Goal: Task Accomplishment & Management: Complete application form

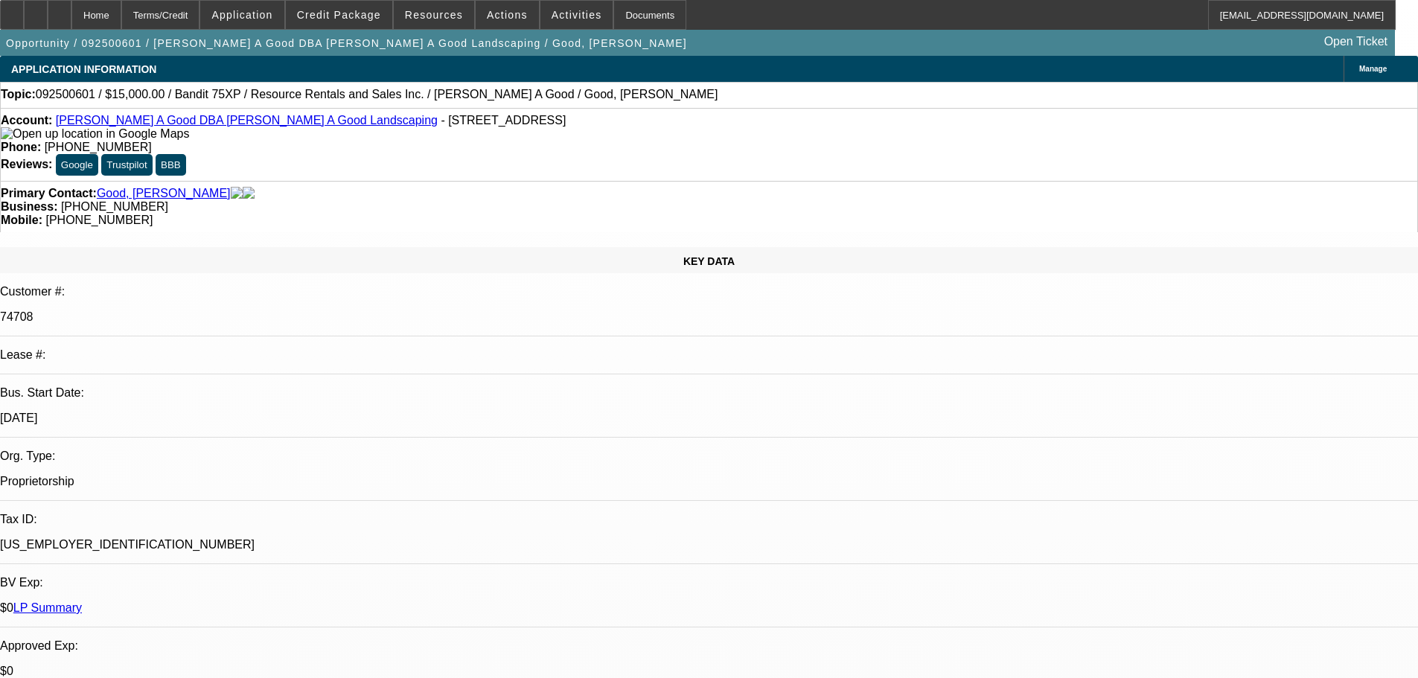
select select "0"
select select "3"
select select "0"
select select "6"
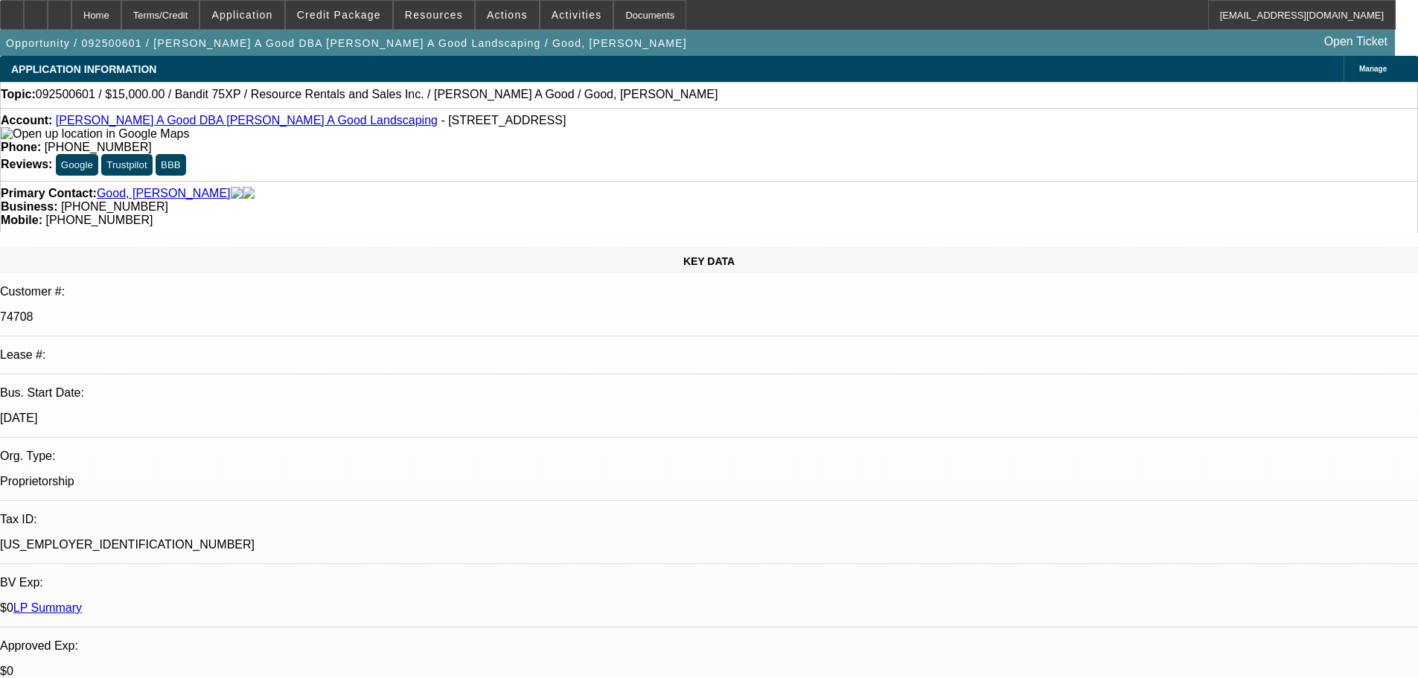
select select "0"
select select "3"
select select "0"
select select "2"
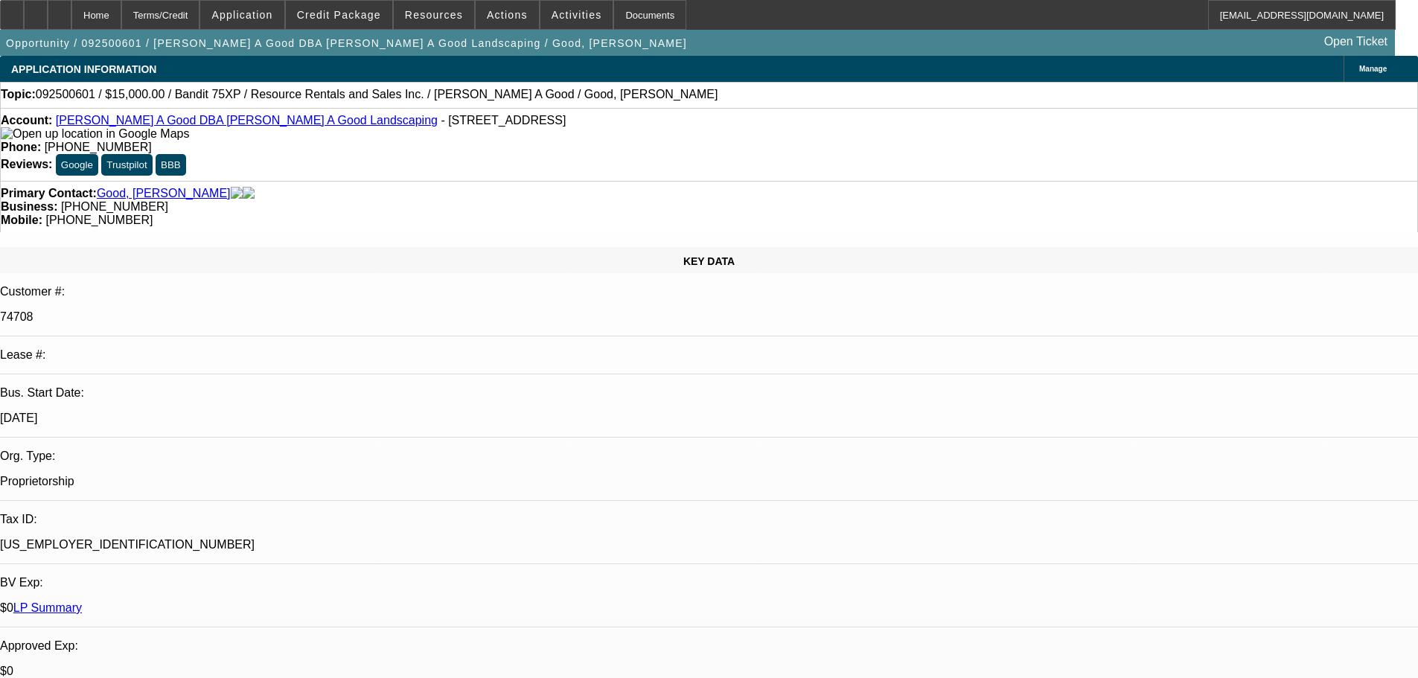
select select "0"
select select "3"
select select "0"
select select "2"
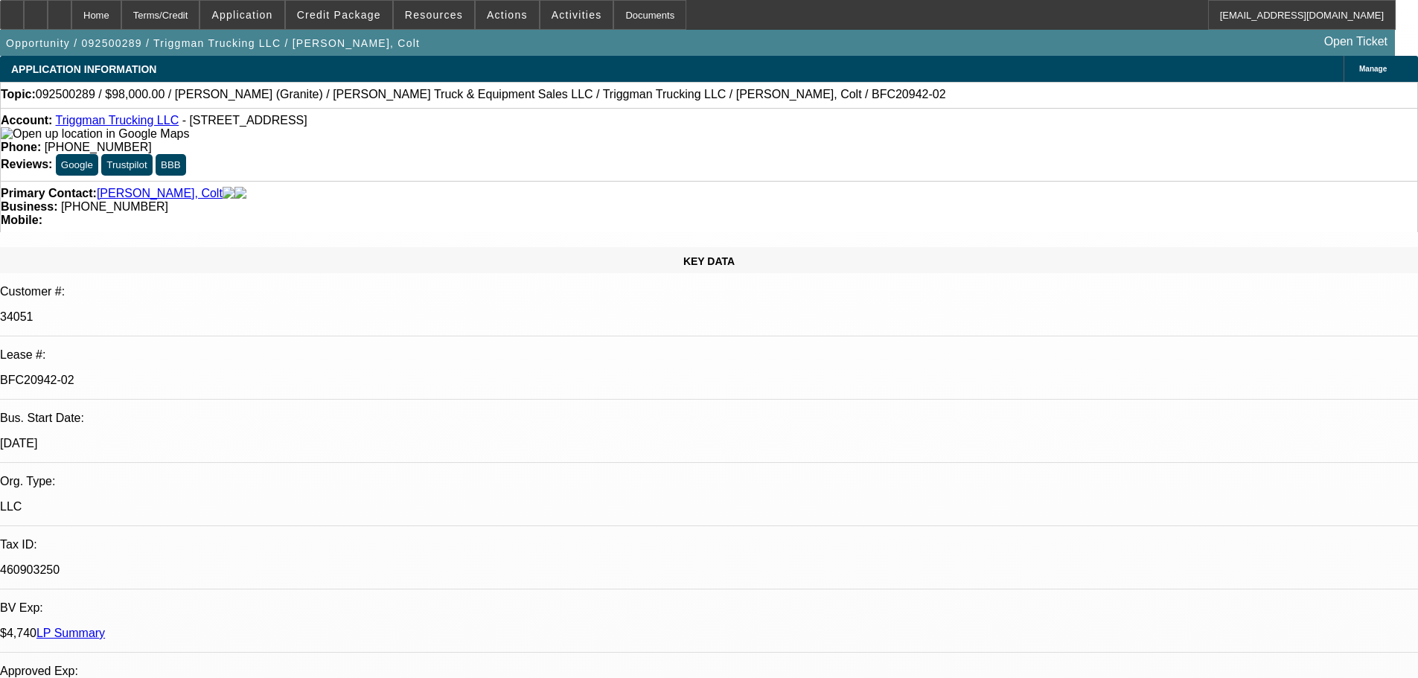
select select "0"
select select "2"
select select "0"
select select "6"
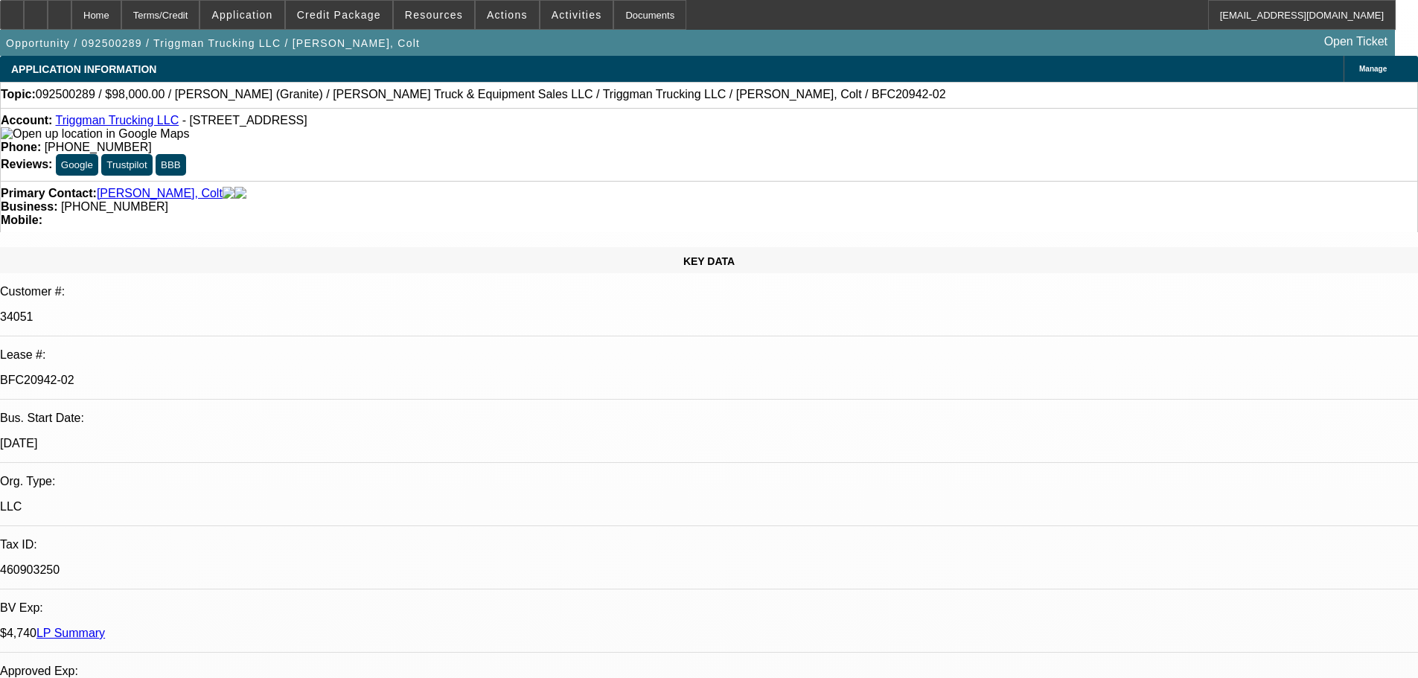
select select "0"
select select "2"
select select "0"
select select "6"
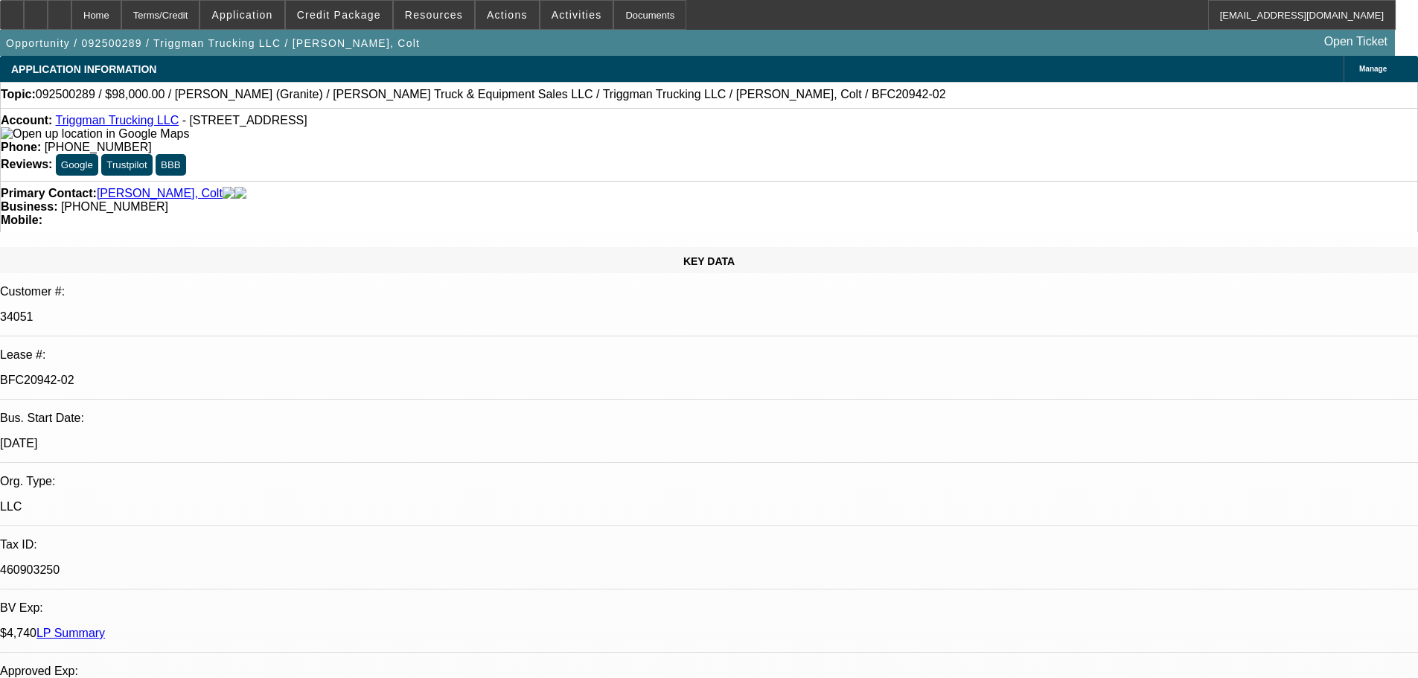
select select "0"
select select "2"
select select "0"
select select "6"
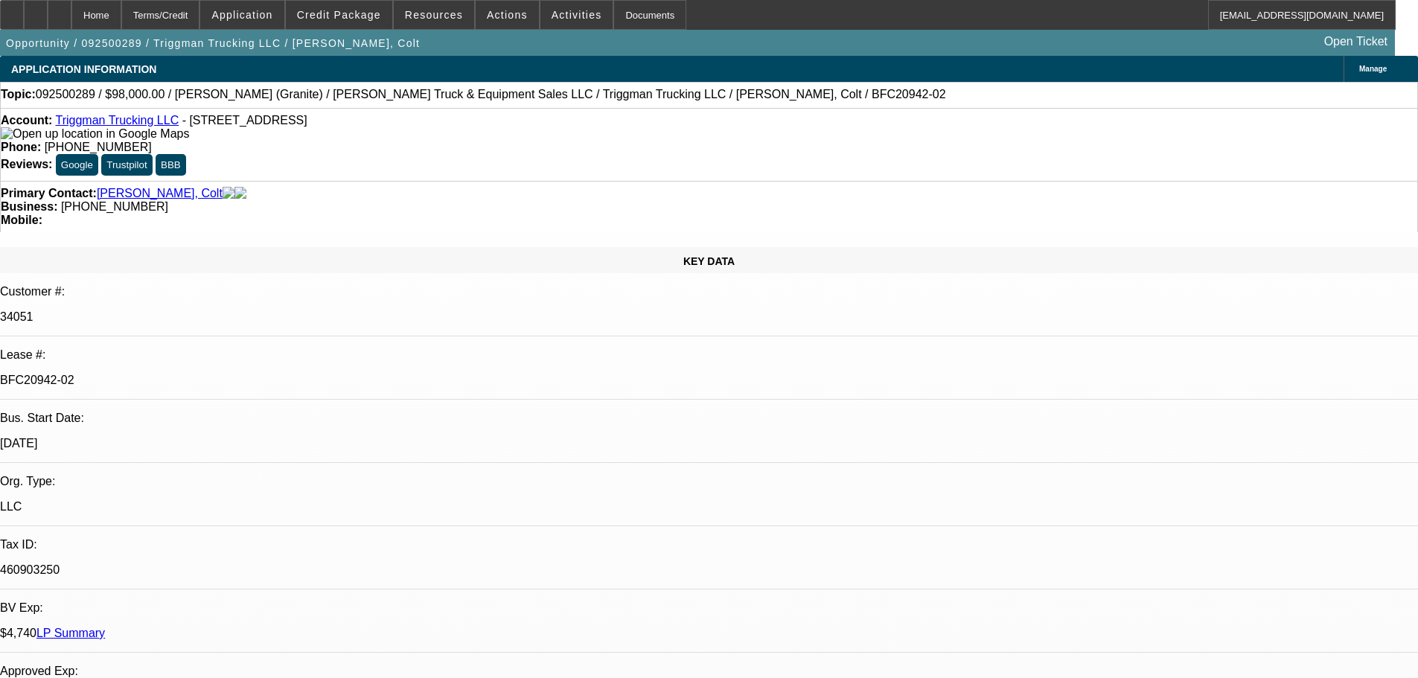
select select "0"
select select "2"
select select "0"
select select "6"
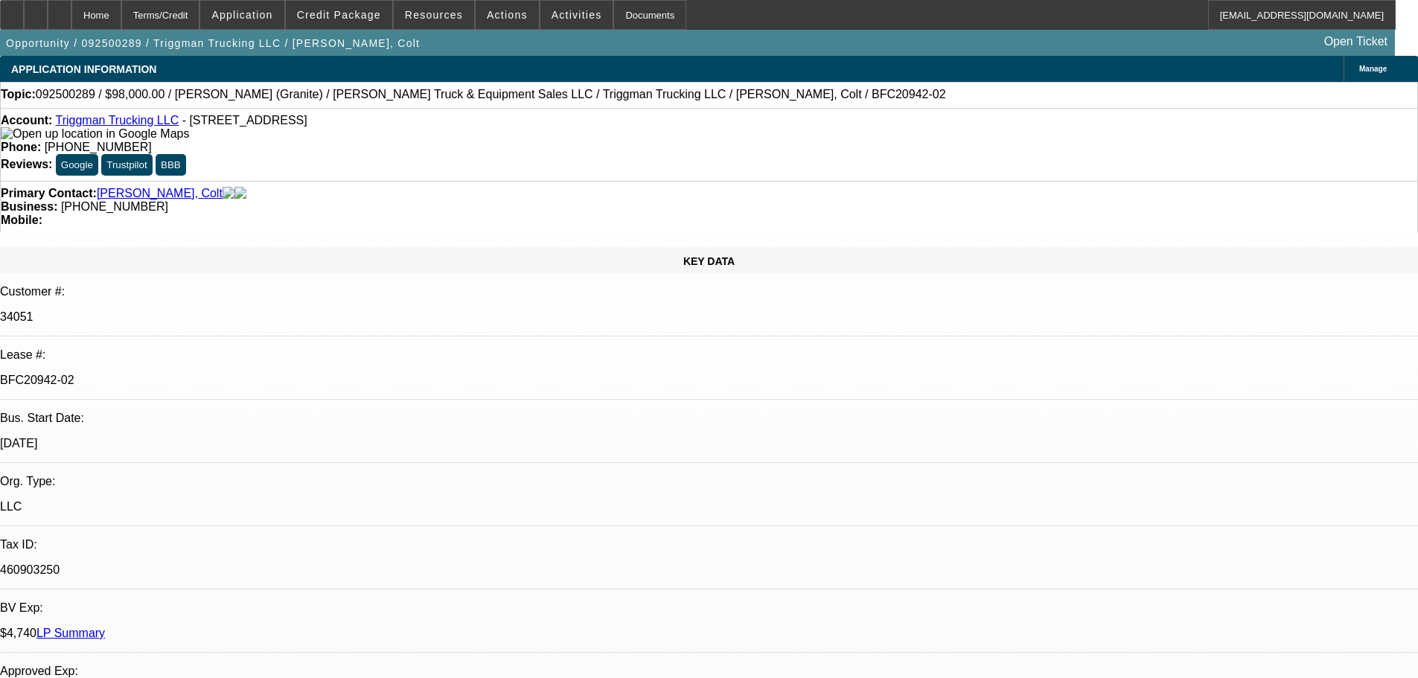
scroll to position [2096, 0]
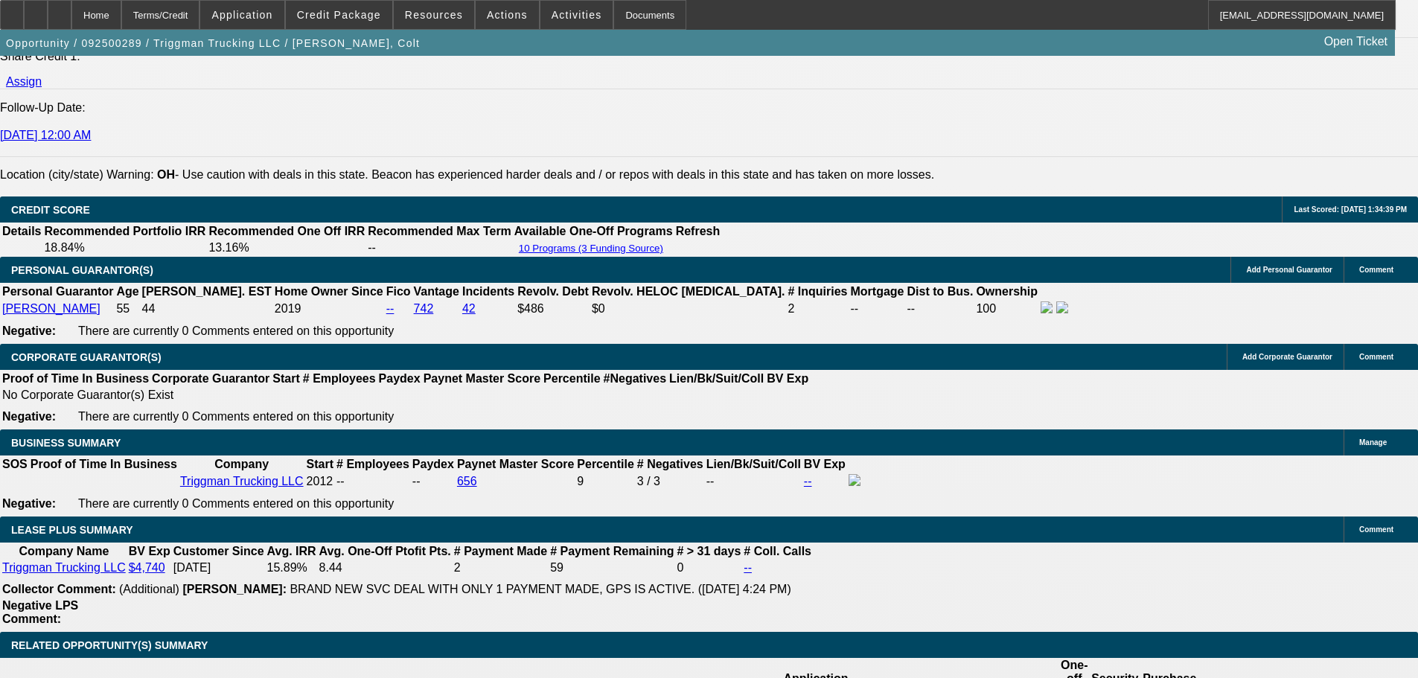
click at [71, 9] on div at bounding box center [60, 15] width 24 height 30
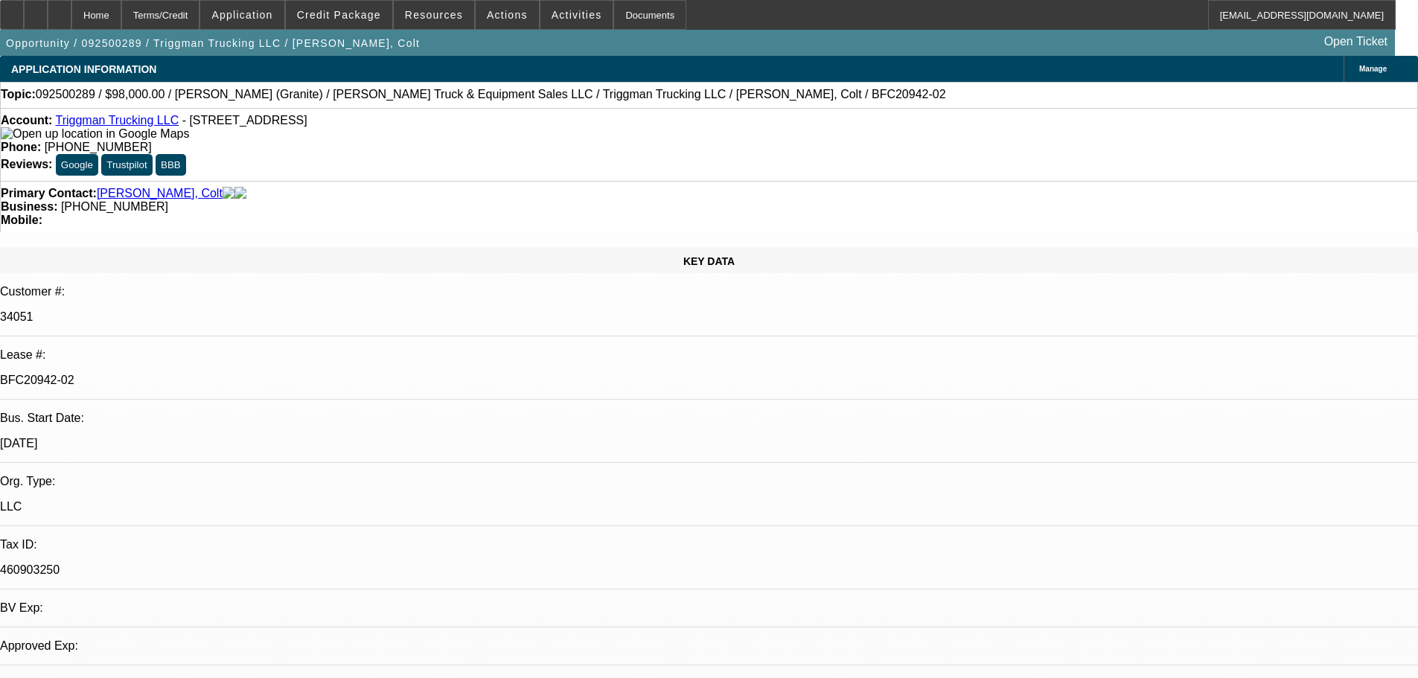
select select "0"
select select "2"
select select "0"
select select "6"
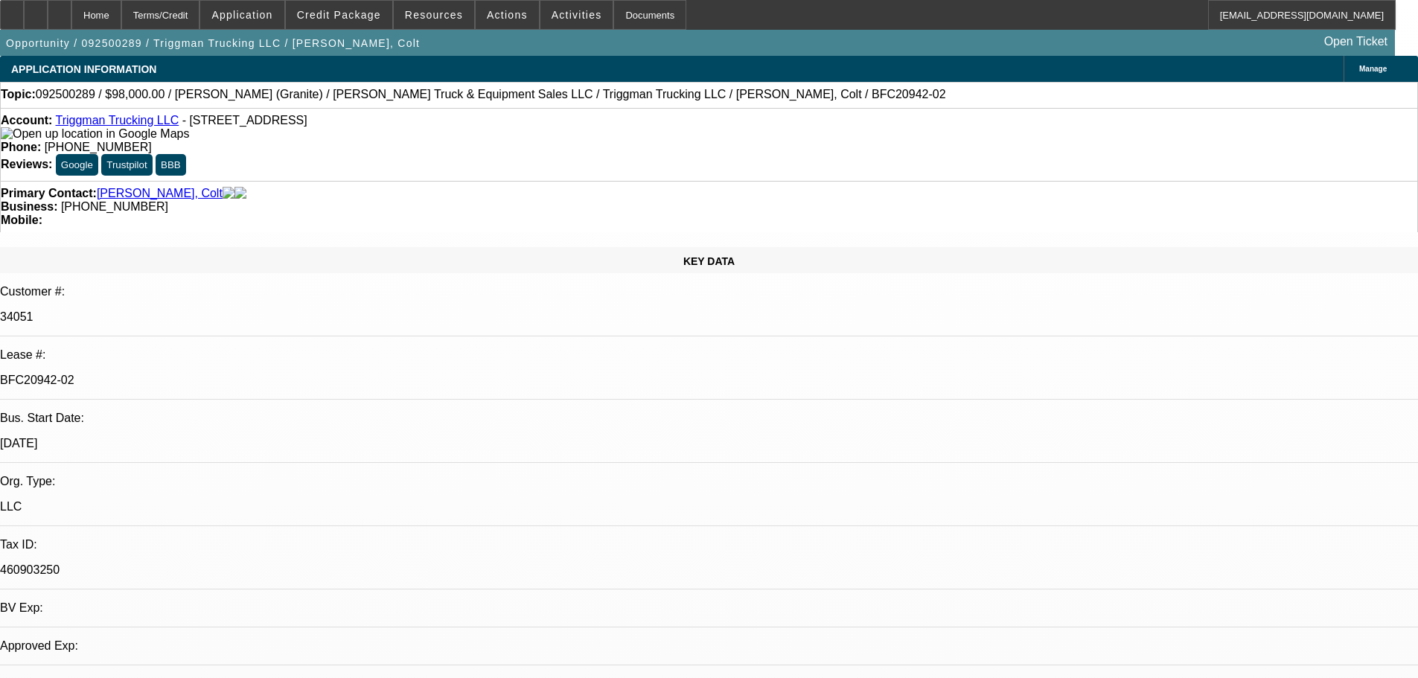
select select "0"
select select "2"
select select "0"
select select "6"
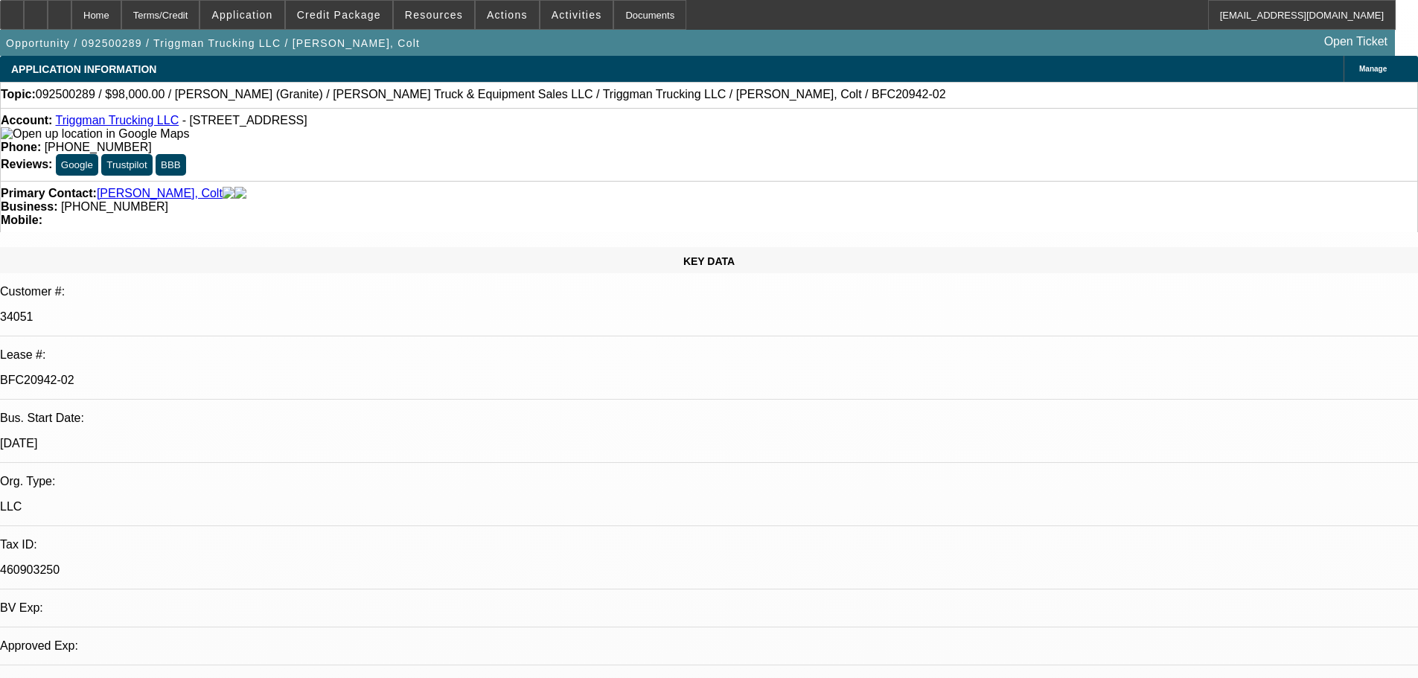
select select "0"
select select "2"
select select "0"
select select "6"
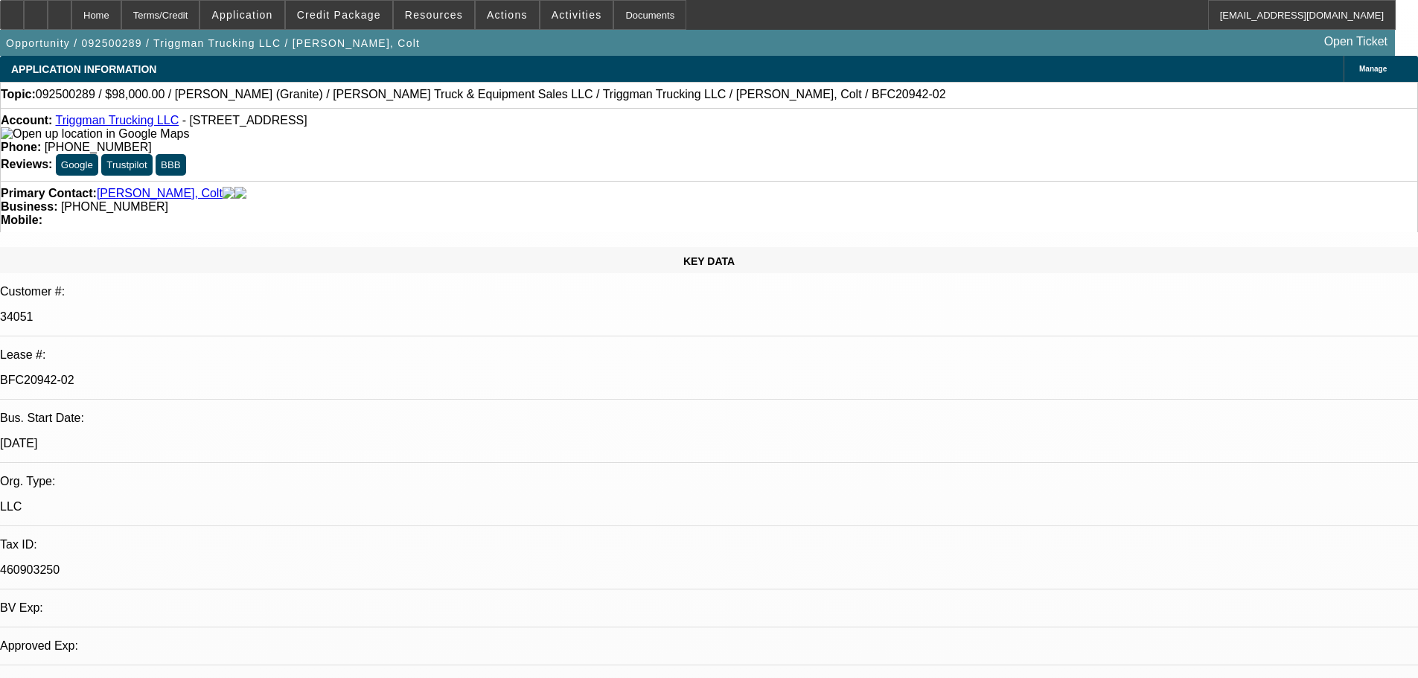
select select "0"
select select "2"
select select "0"
select select "6"
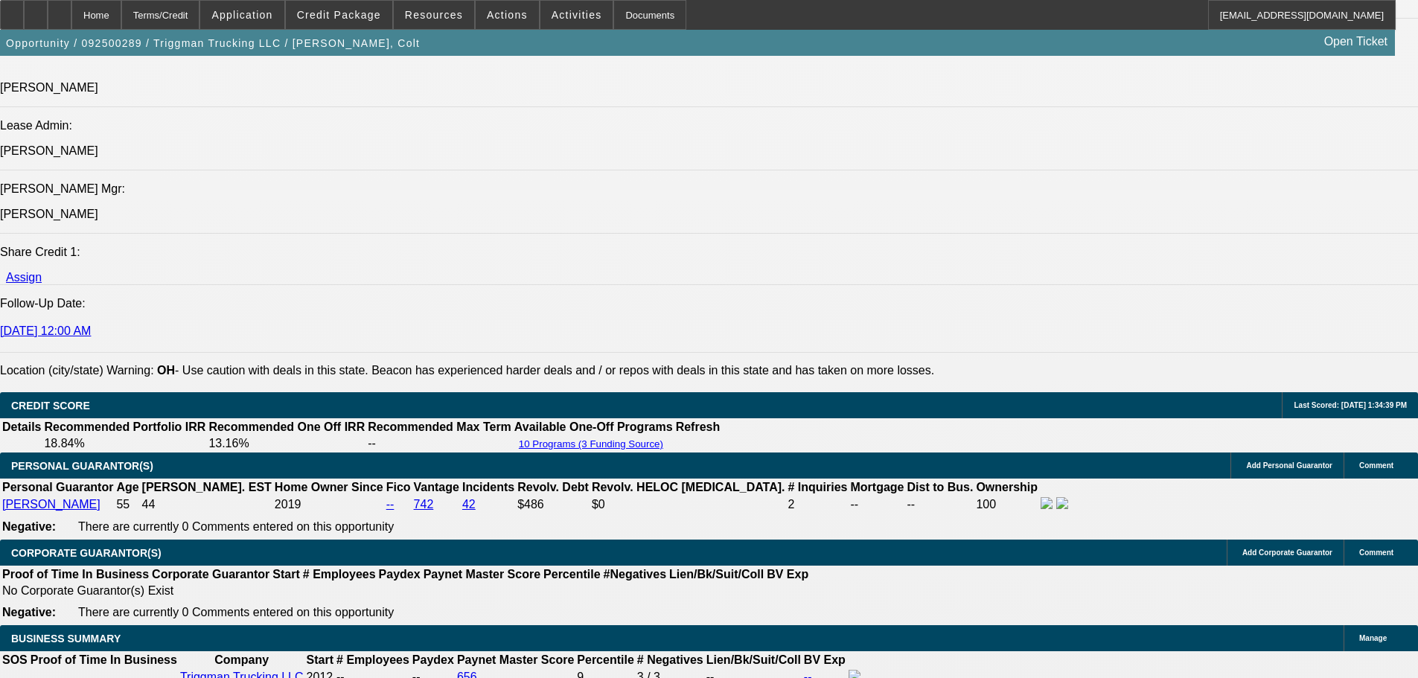
scroll to position [2084, 0]
